Goal: Task Accomplishment & Management: Use online tool/utility

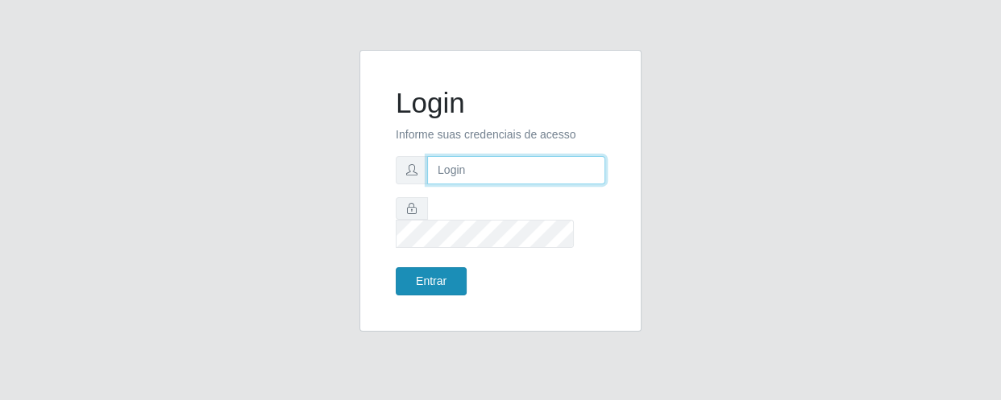
type input "[EMAIL_ADDRESS][DOMAIN_NAME]"
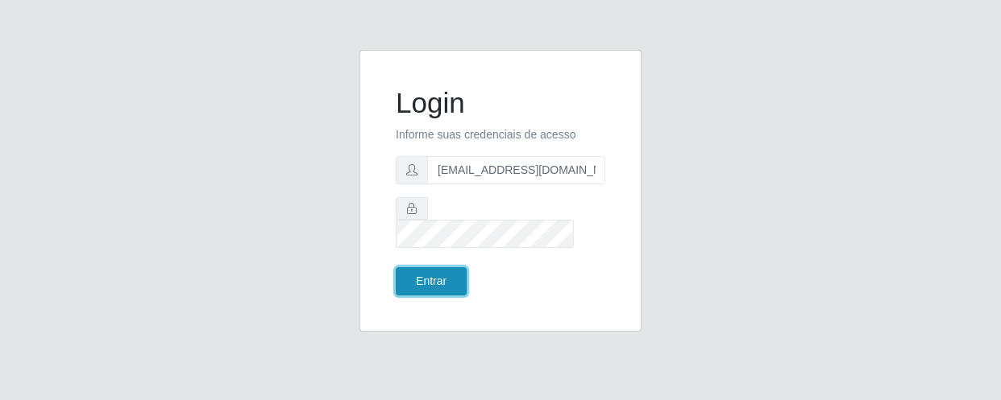
click at [437, 275] on button "Entrar" at bounding box center [431, 282] width 71 height 28
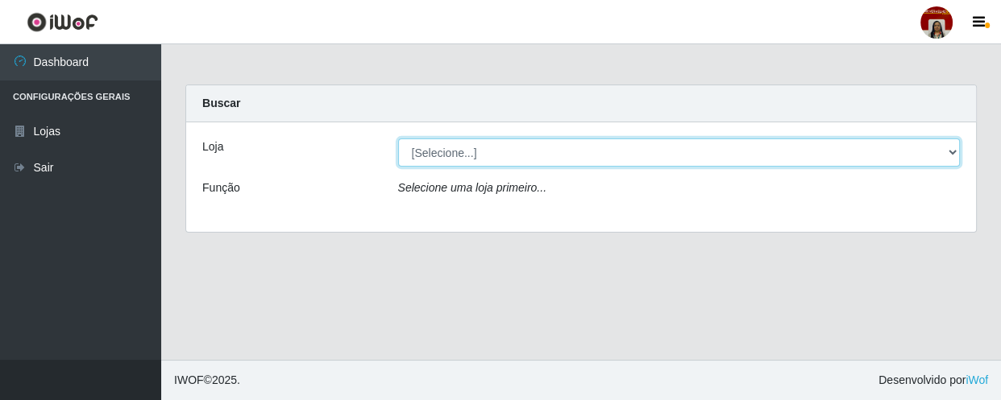
click at [948, 151] on select "[Selecione...] Mar Vermelho - Loja 04" at bounding box center [679, 153] width 562 height 28
select select "251"
click at [398, 139] on select "[Selecione...] Mar Vermelho - Loja 04" at bounding box center [679, 153] width 562 height 28
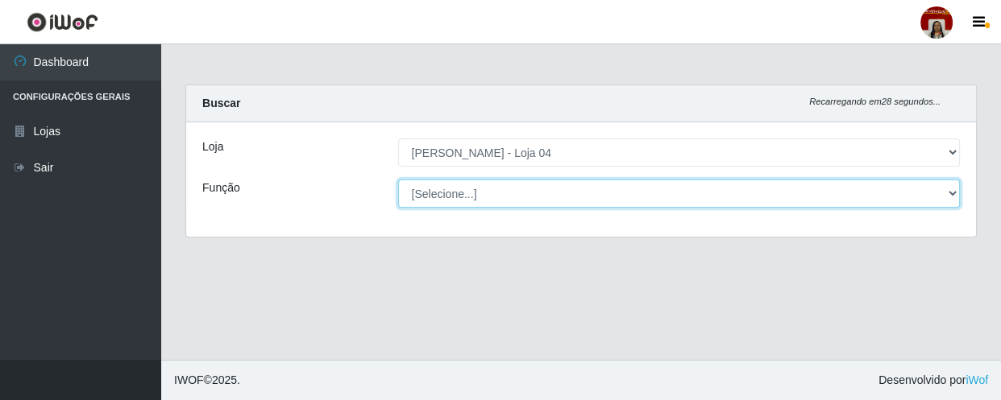
click at [944, 185] on select "[Selecione...] ASG ASG + ASG ++ Auxiliar de Depósito Auxiliar de Depósito + Aux…" at bounding box center [679, 194] width 562 height 28
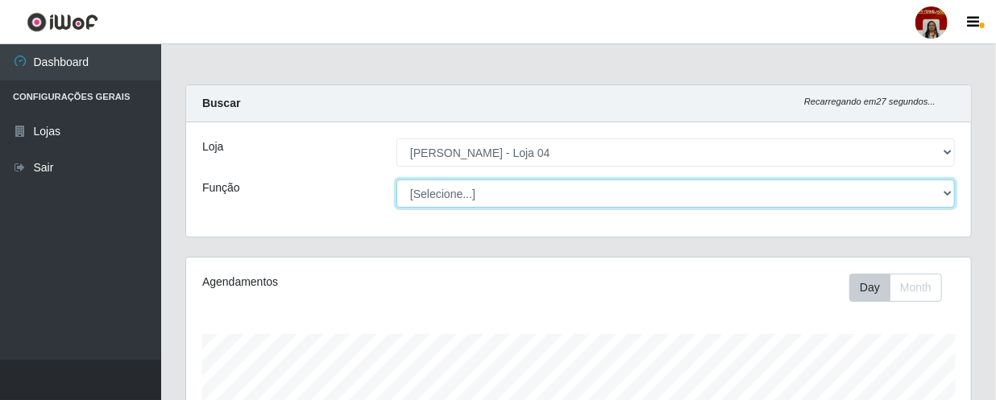
scroll to position [334, 785]
select select "1"
click at [396, 180] on select "[Selecione...] ASG ASG + ASG ++ Auxiliar de Depósito Auxiliar de Depósito + Aux…" at bounding box center [675, 194] width 558 height 28
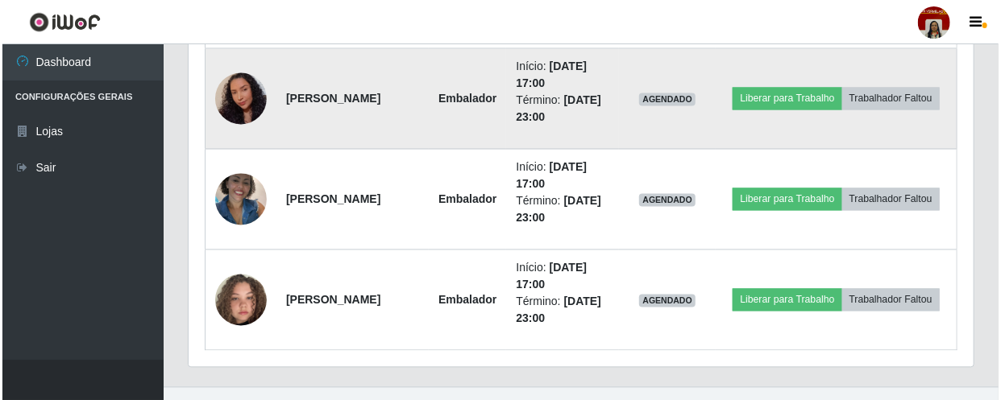
scroll to position [1387, 0]
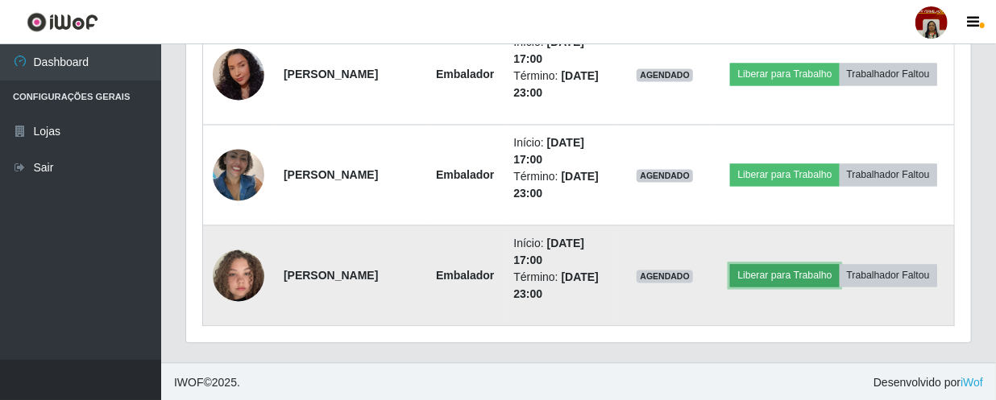
click at [839, 264] on button "Liberar para Trabalho" at bounding box center [784, 275] width 109 height 23
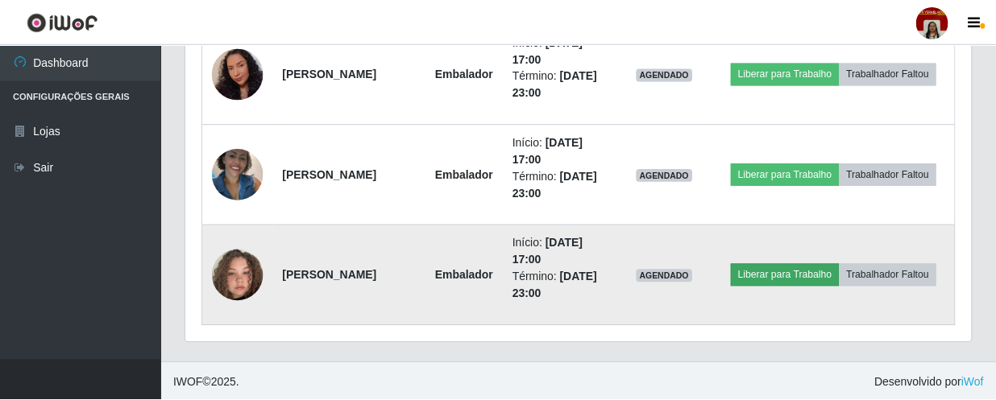
scroll to position [334, 778]
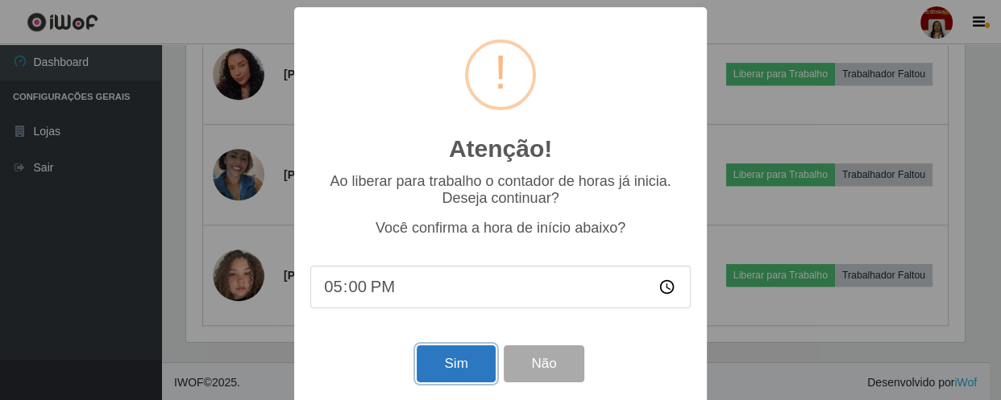
click at [462, 365] on button "Sim" at bounding box center [456, 365] width 78 height 38
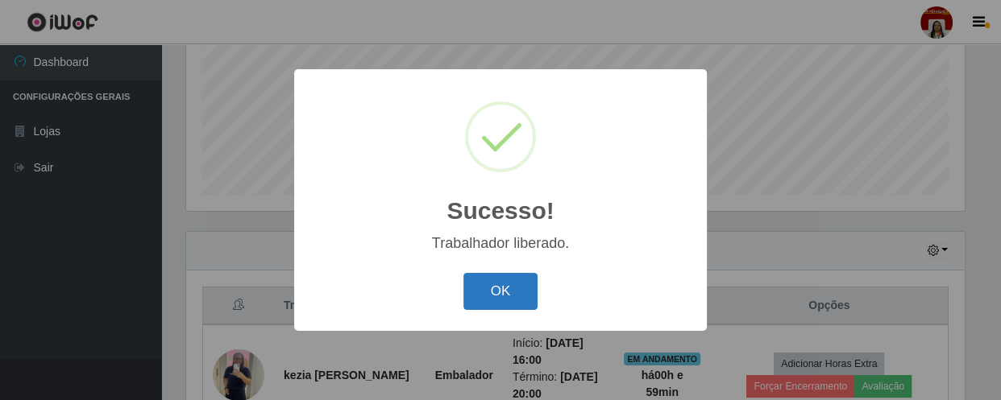
click at [517, 310] on button "OK" at bounding box center [500, 292] width 75 height 38
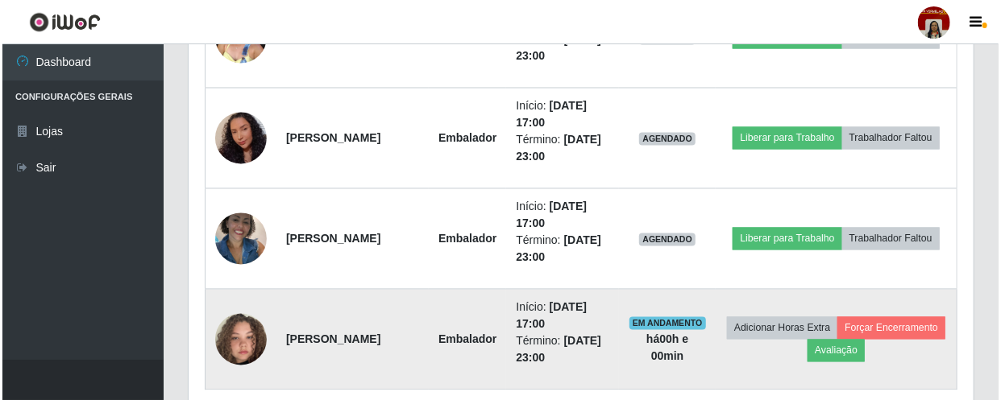
scroll to position [1334, 0]
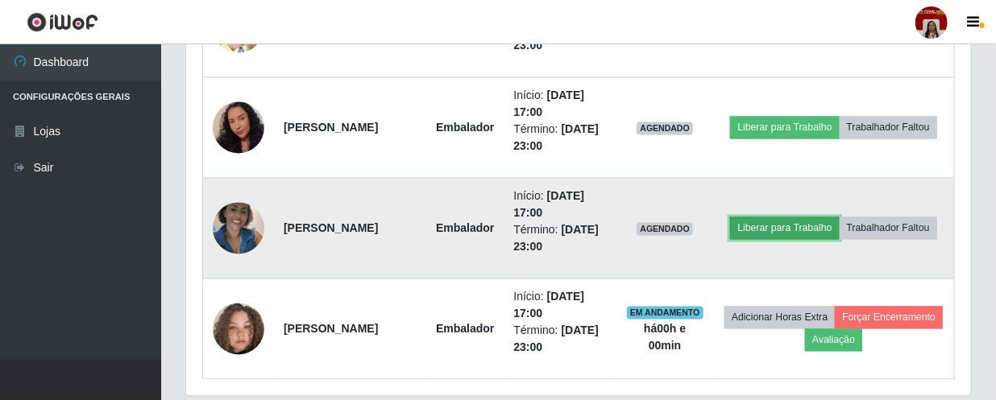
click at [833, 218] on button "Liberar para Trabalho" at bounding box center [784, 229] width 109 height 23
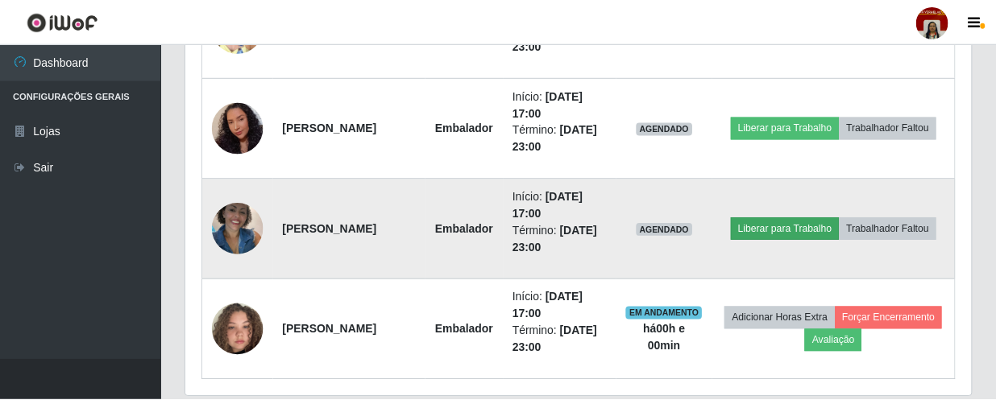
scroll to position [334, 778]
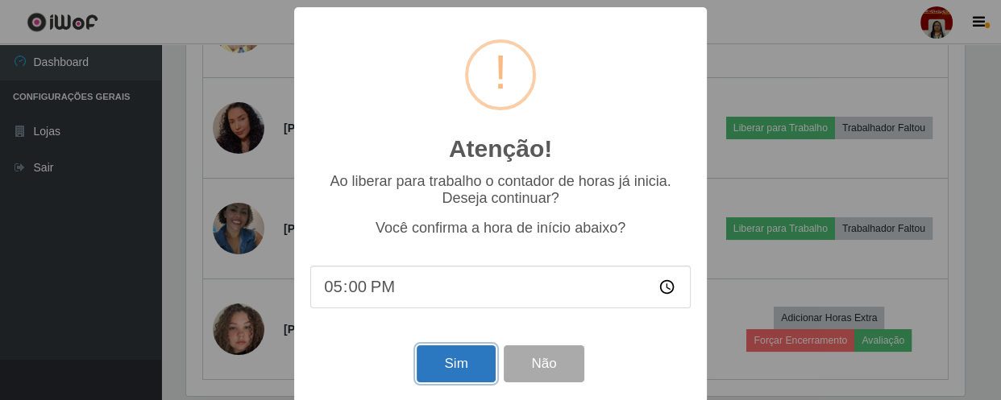
click at [450, 372] on button "Sim" at bounding box center [456, 365] width 78 height 38
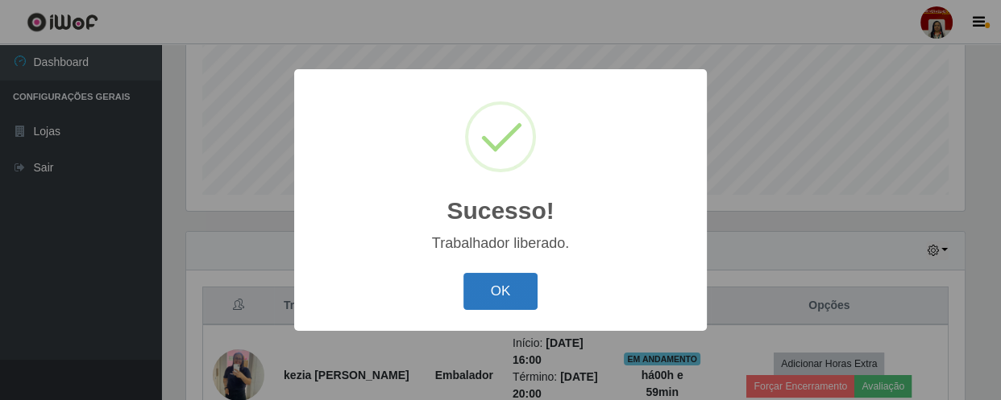
click at [520, 289] on button "OK" at bounding box center [500, 292] width 75 height 38
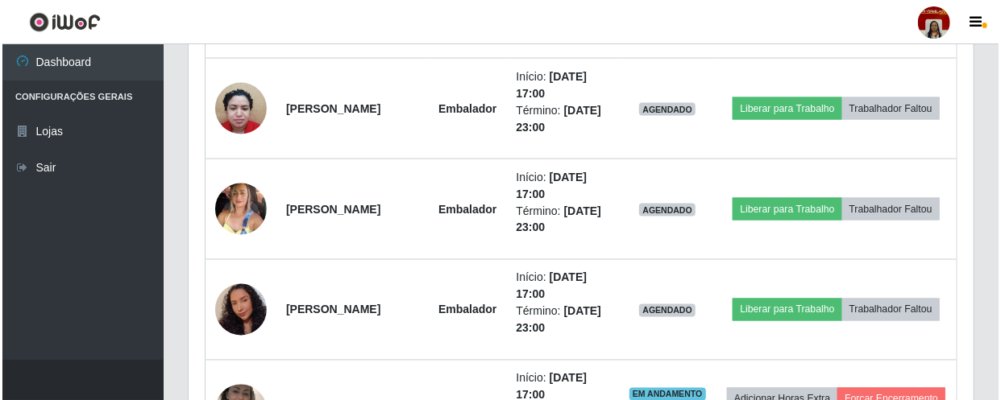
scroll to position [1095, 0]
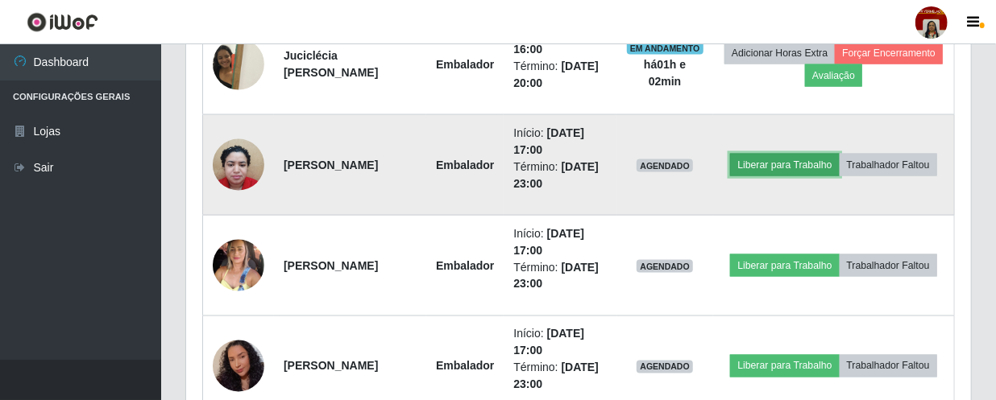
click at [839, 154] on button "Liberar para Trabalho" at bounding box center [784, 165] width 109 height 23
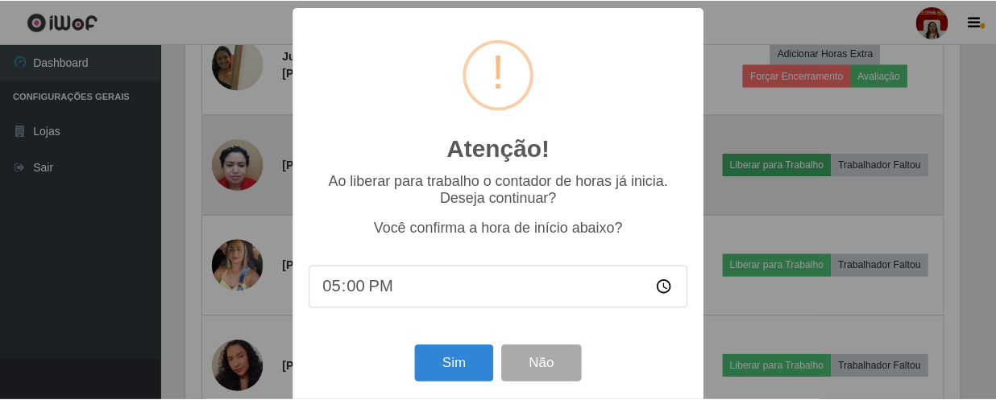
scroll to position [334, 778]
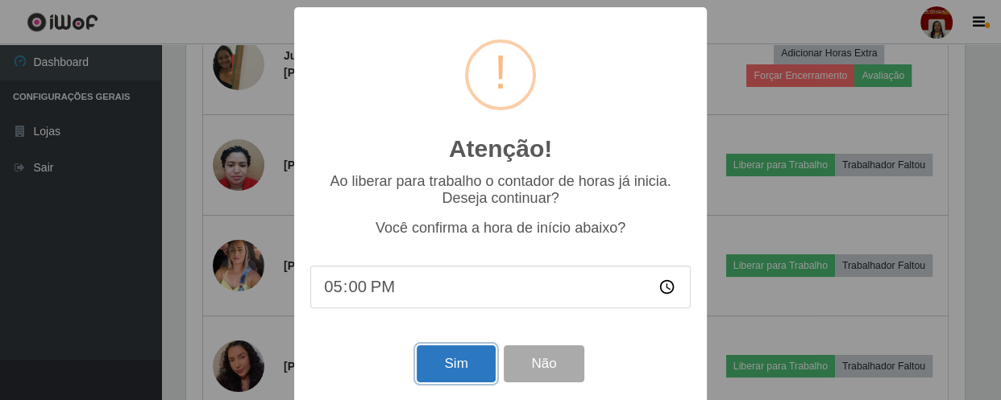
click at [451, 367] on button "Sim" at bounding box center [456, 365] width 78 height 38
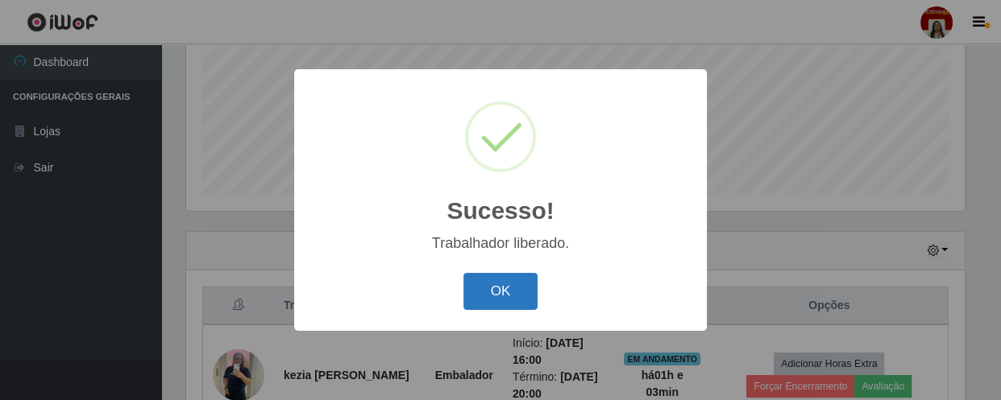
click at [517, 294] on button "OK" at bounding box center [500, 292] width 75 height 38
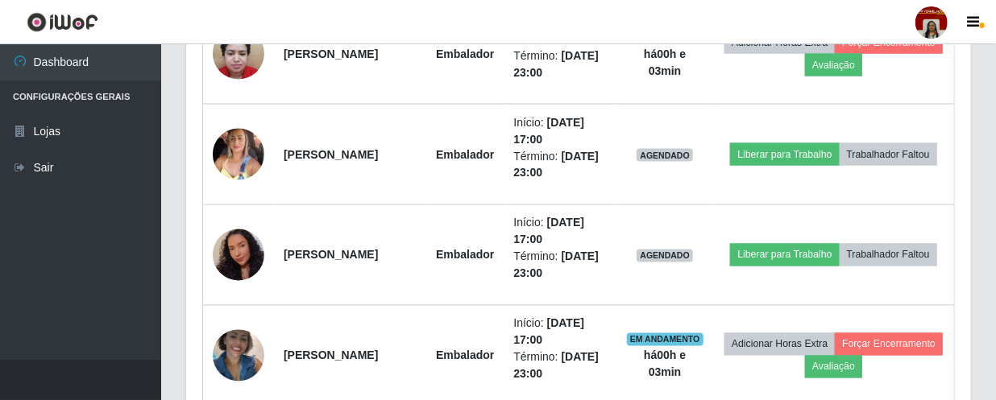
scroll to position [1187, 0]
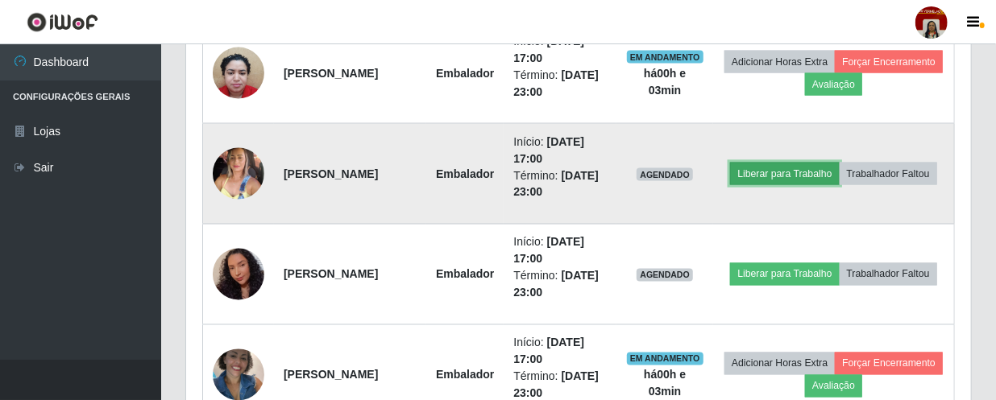
click at [827, 163] on button "Liberar para Trabalho" at bounding box center [784, 174] width 109 height 23
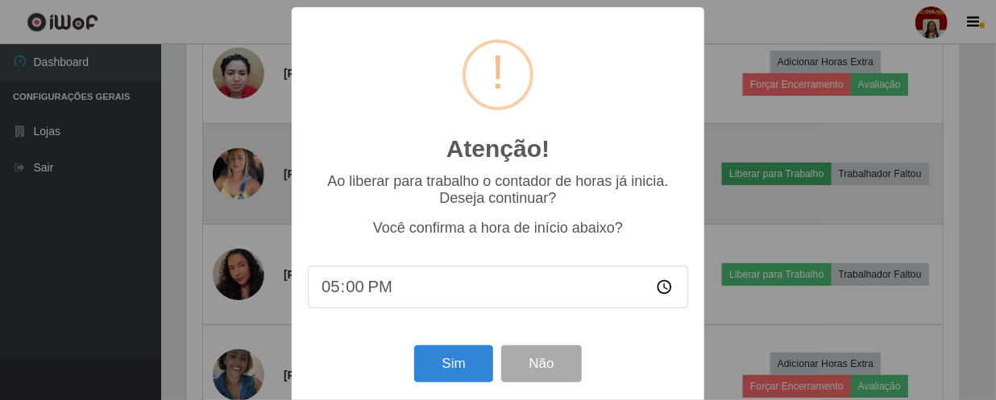
scroll to position [334, 778]
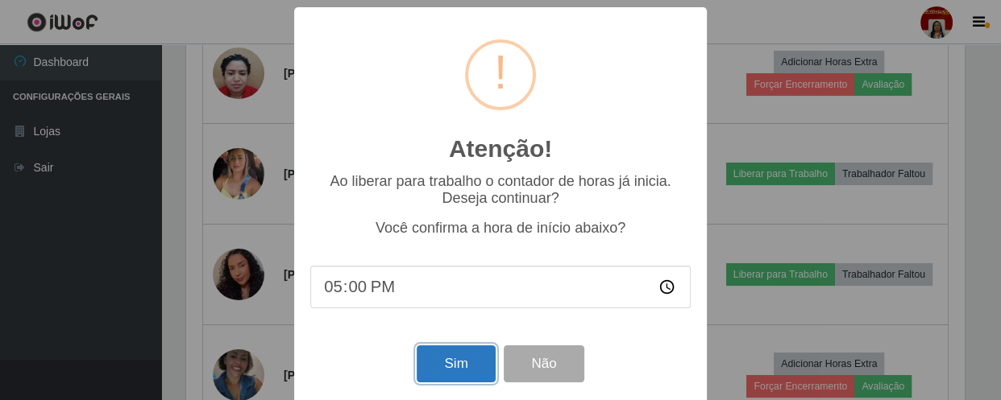
click at [467, 358] on button "Sim" at bounding box center [456, 365] width 78 height 38
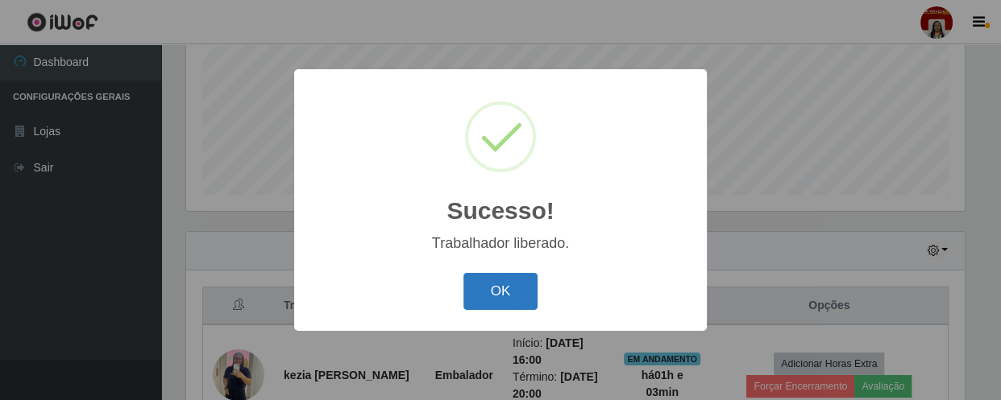
click at [509, 290] on button "OK" at bounding box center [500, 292] width 75 height 38
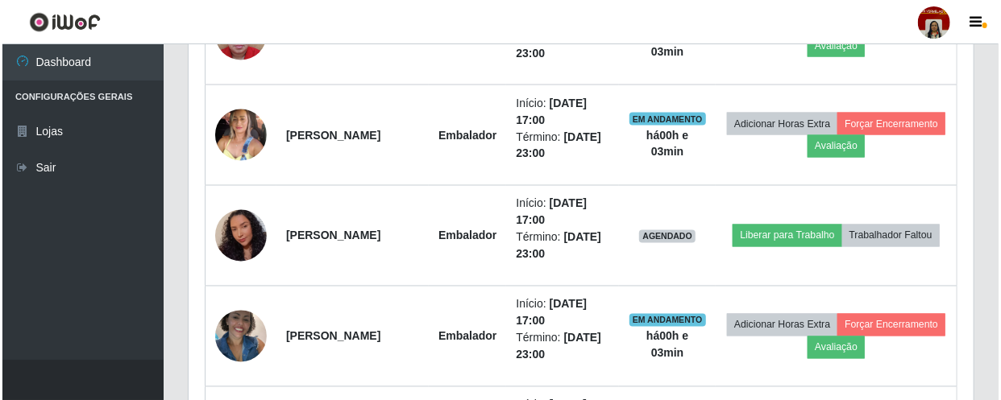
scroll to position [1260, 0]
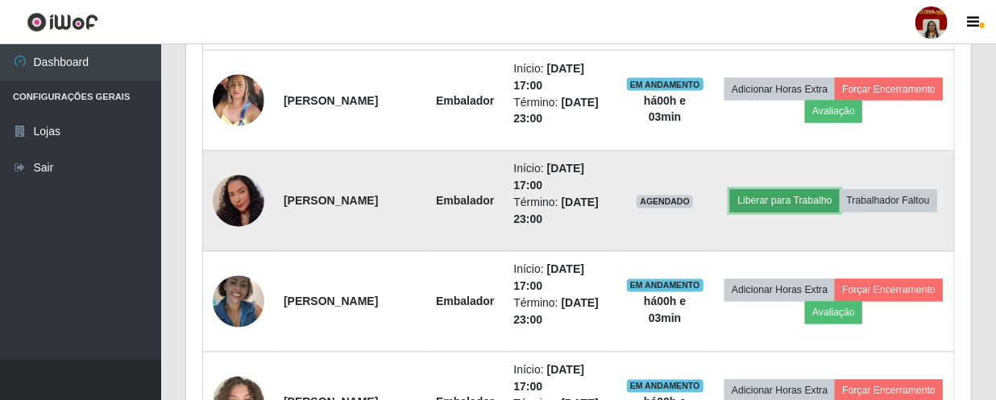
click at [834, 190] on button "Liberar para Trabalho" at bounding box center [784, 201] width 109 height 23
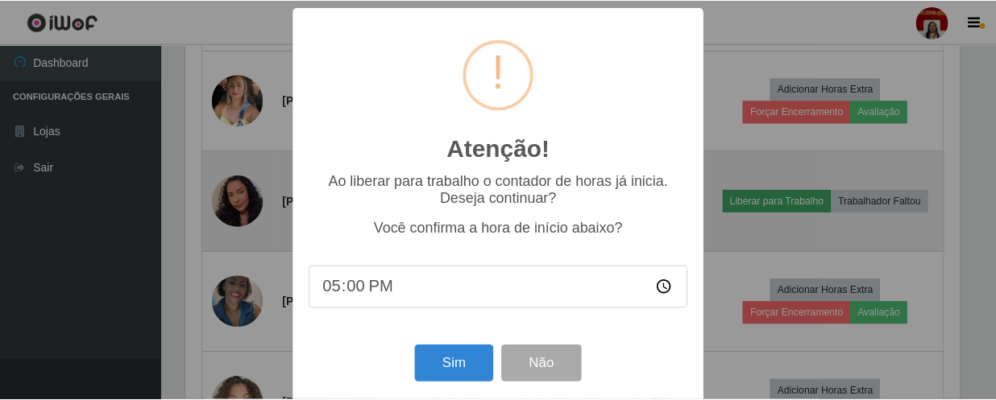
scroll to position [334, 778]
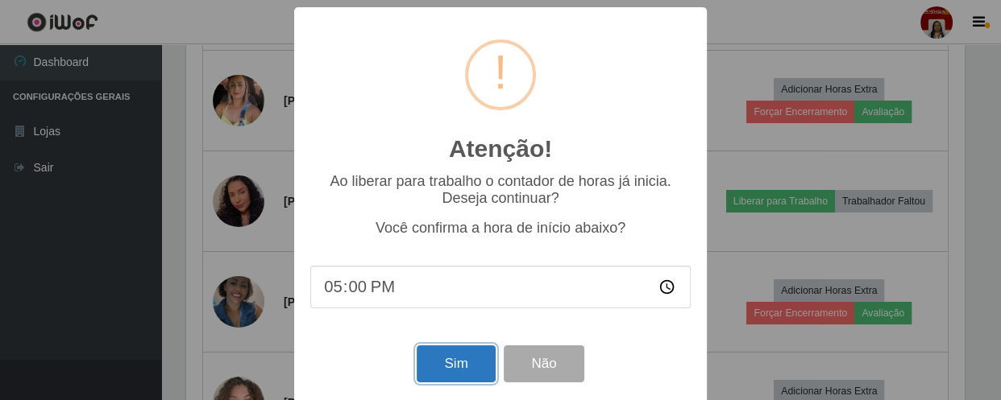
click at [451, 366] on button "Sim" at bounding box center [456, 365] width 78 height 38
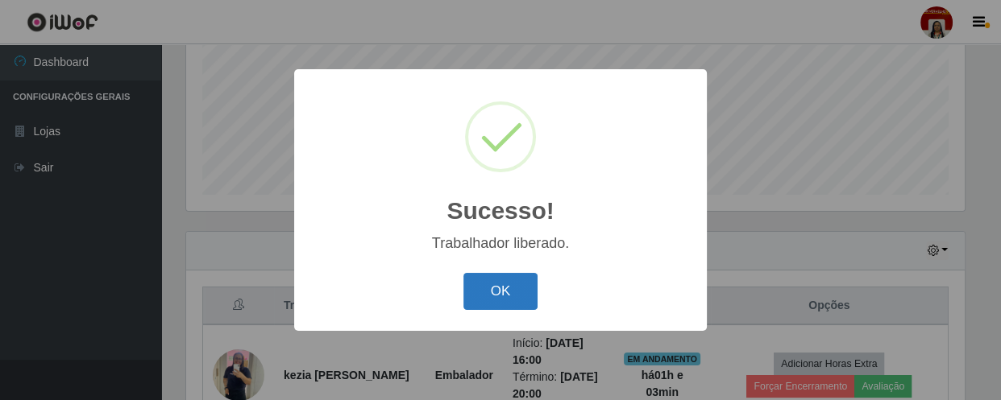
click at [495, 286] on button "OK" at bounding box center [500, 292] width 75 height 38
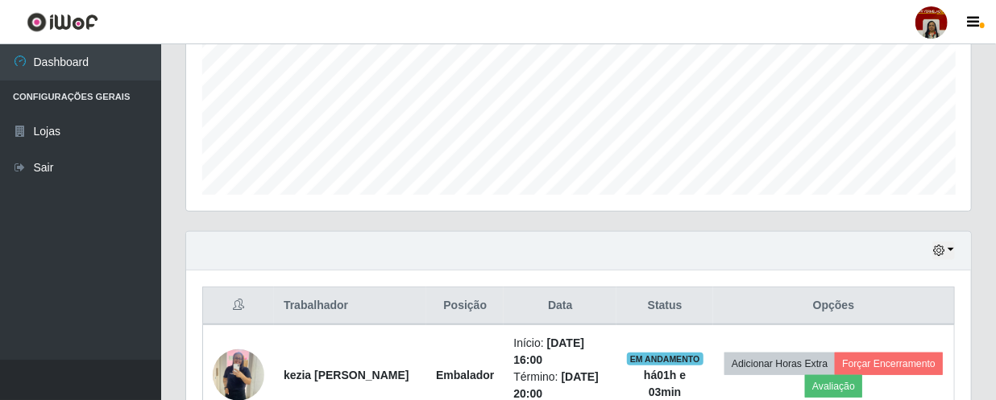
scroll to position [334, 785]
